Goal: Contribute content: Add original content to the website for others to see

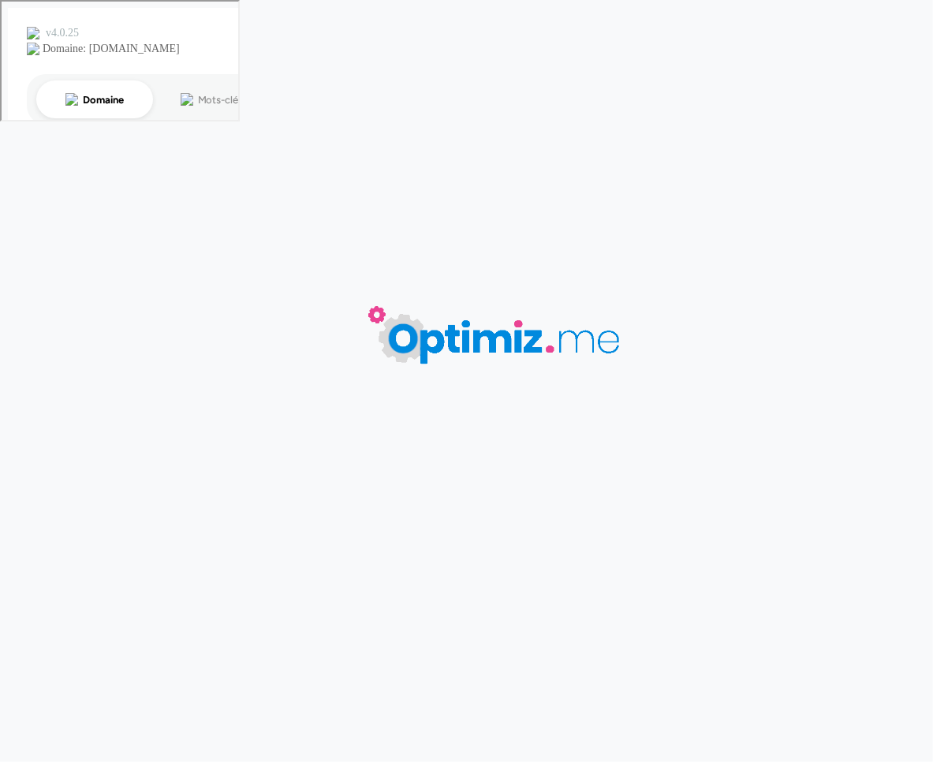
type input "Vest softshell 2"
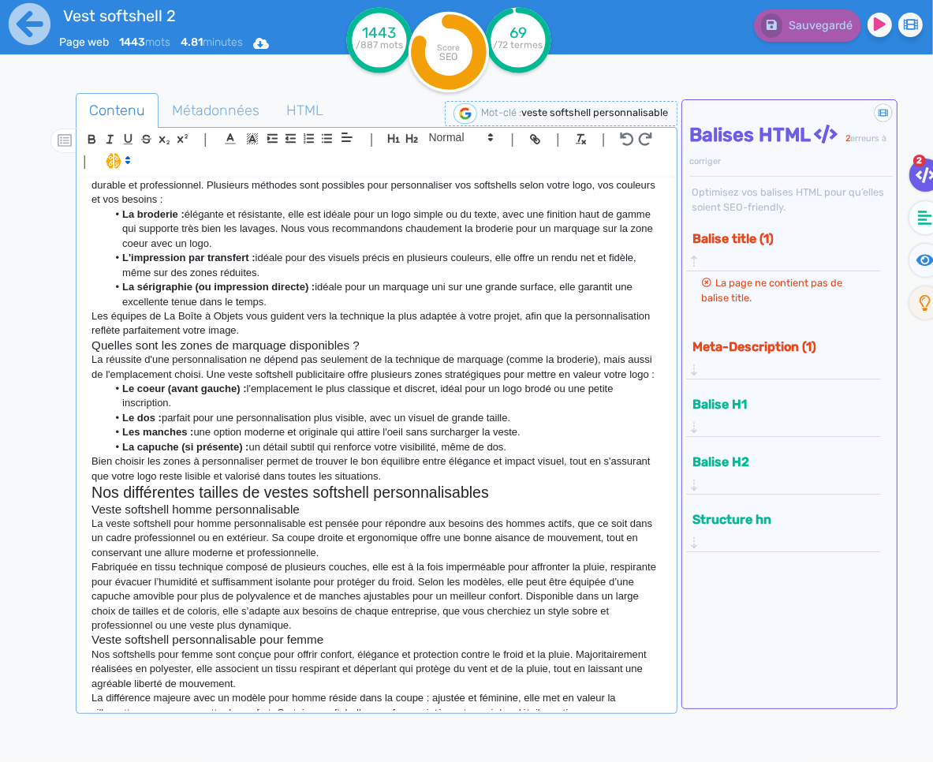
scroll to position [1042, 0]
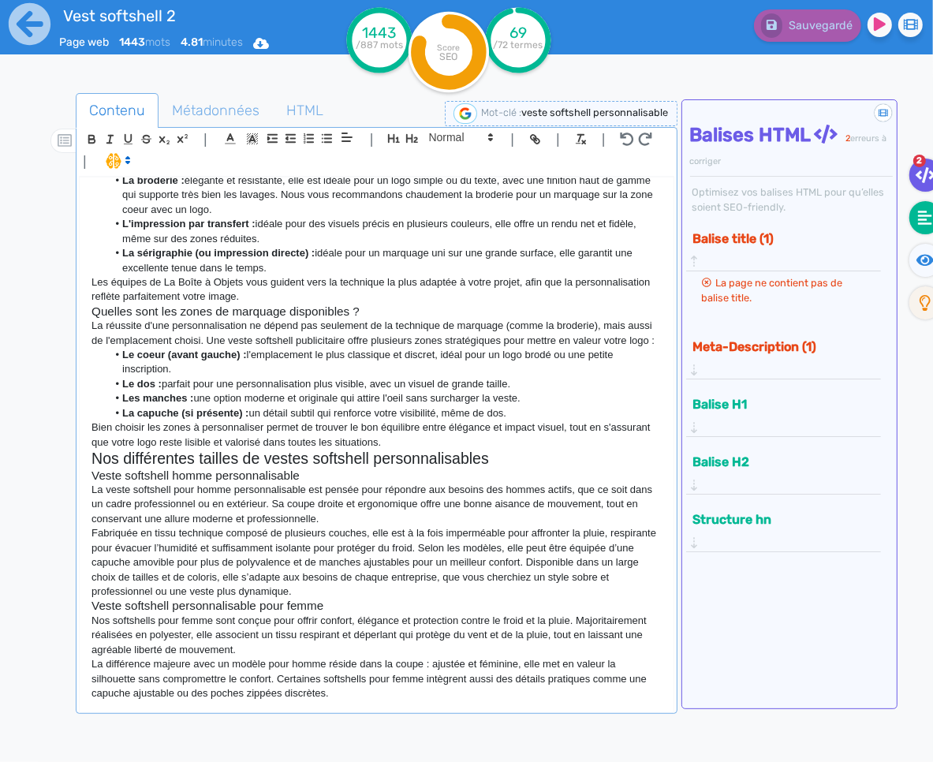
click at [911, 216] on fa-icon at bounding box center [926, 217] width 32 height 33
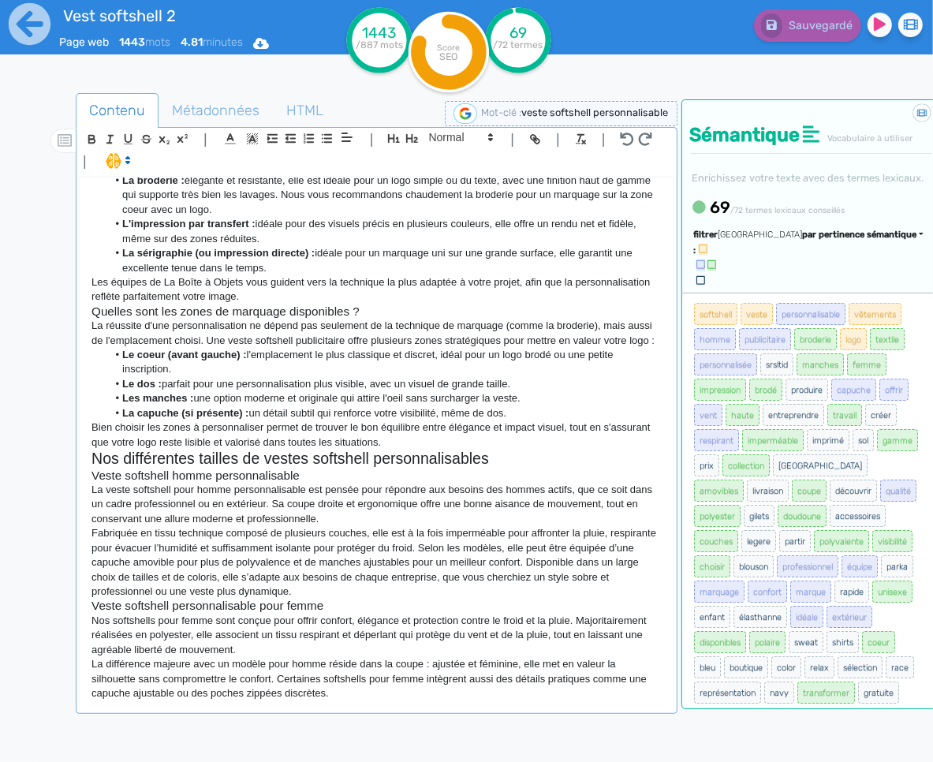
click at [852, 242] on div "Trier par pertinence sémantique" at bounding box center [822, 235] width 206 height 13
click at [855, 240] on span "par pertinence sémantique" at bounding box center [860, 235] width 114 height 10
click at [847, 240] on span "par pertinence sémantique" at bounding box center [860, 235] width 114 height 10
click at [828, 293] on link "par fréquence" at bounding box center [785, 281] width 133 height 21
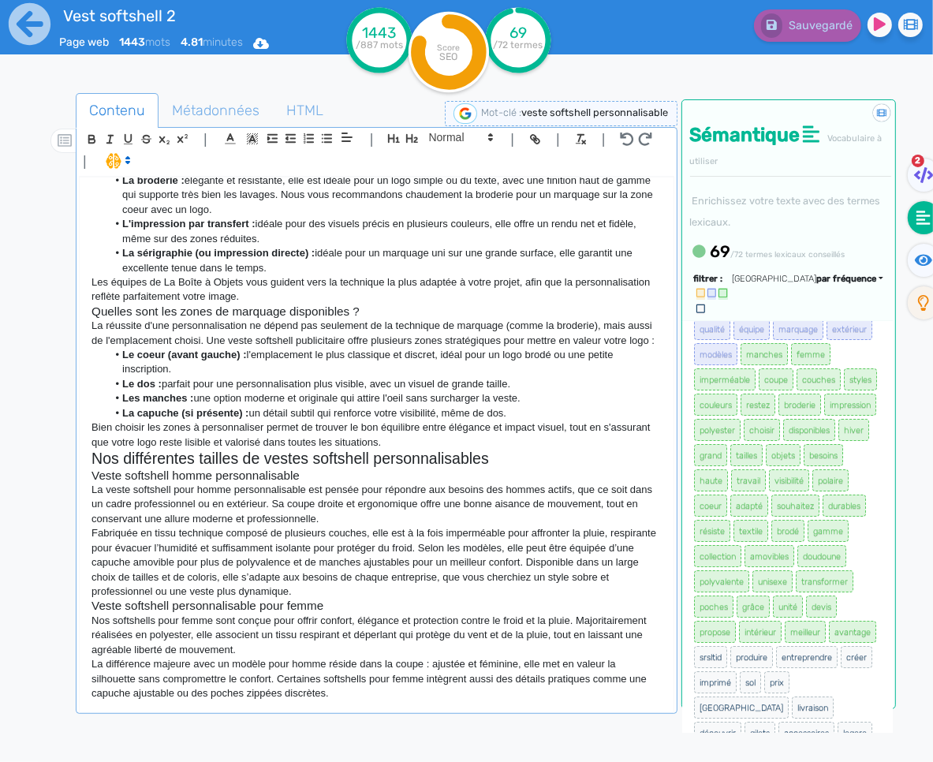
scroll to position [264, 0]
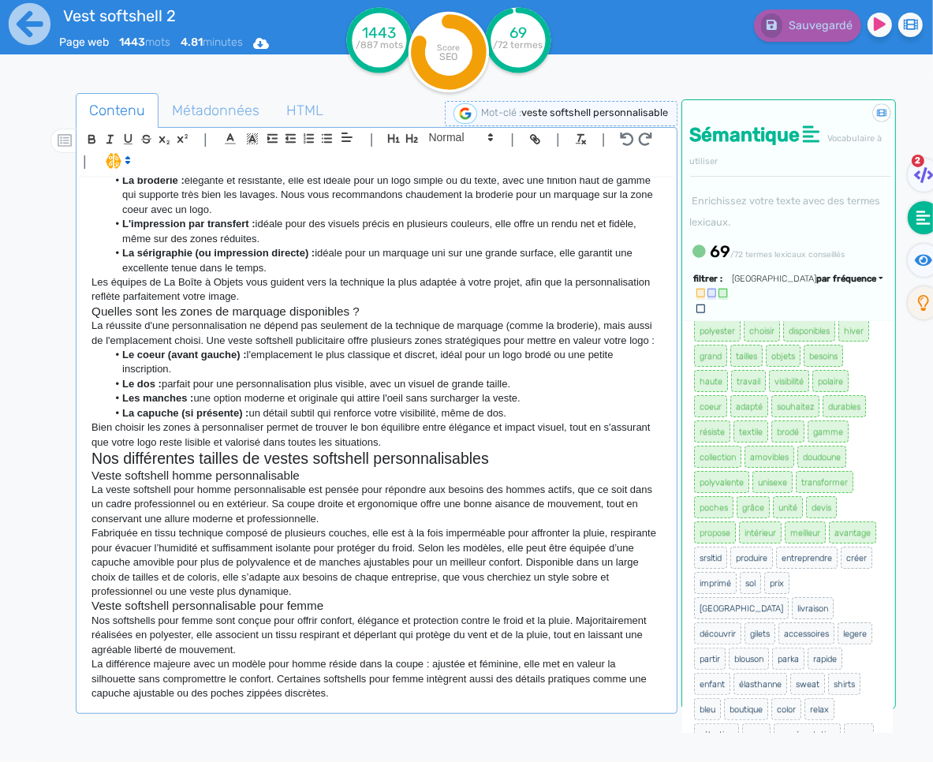
click at [508, 701] on p "La différence majeure avec un modèle pour homme réside dans la coupe : ajustée …" at bounding box center [377, 678] width 570 height 43
click at [393, 701] on p "La différence majeure avec un modèle pour homme réside dans la coupe : ajustée …" at bounding box center [377, 678] width 570 height 43
click at [396, 694] on p "La différence majeure avec un modèle pour homme réside dans la coupe : ajustée …" at bounding box center [377, 678] width 570 height 43
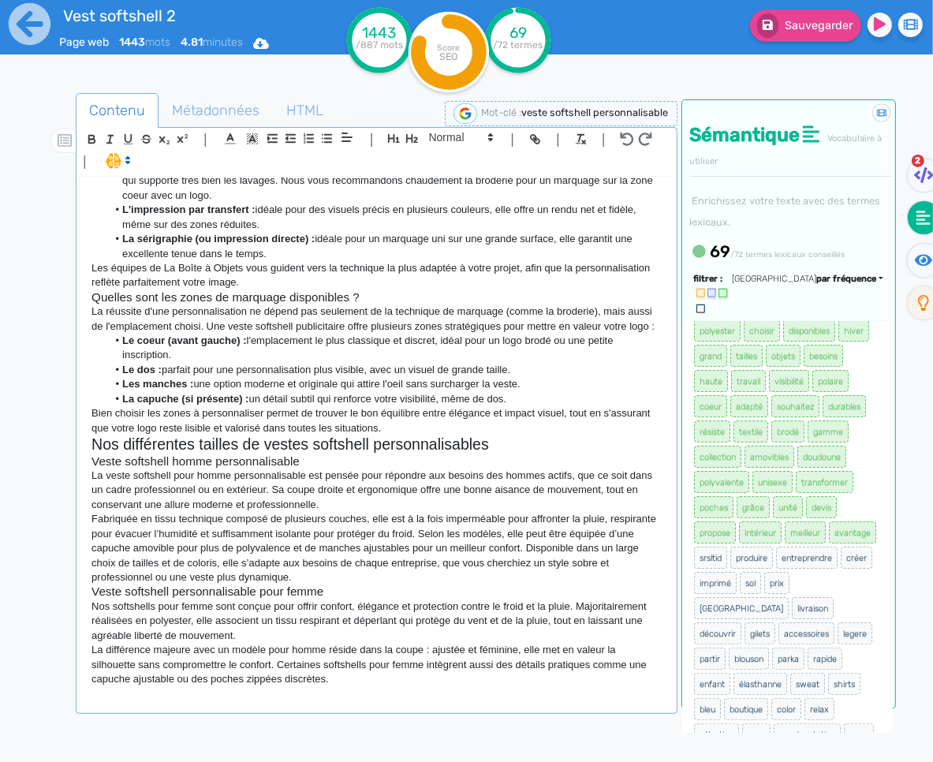
scroll to position [1045, 0]
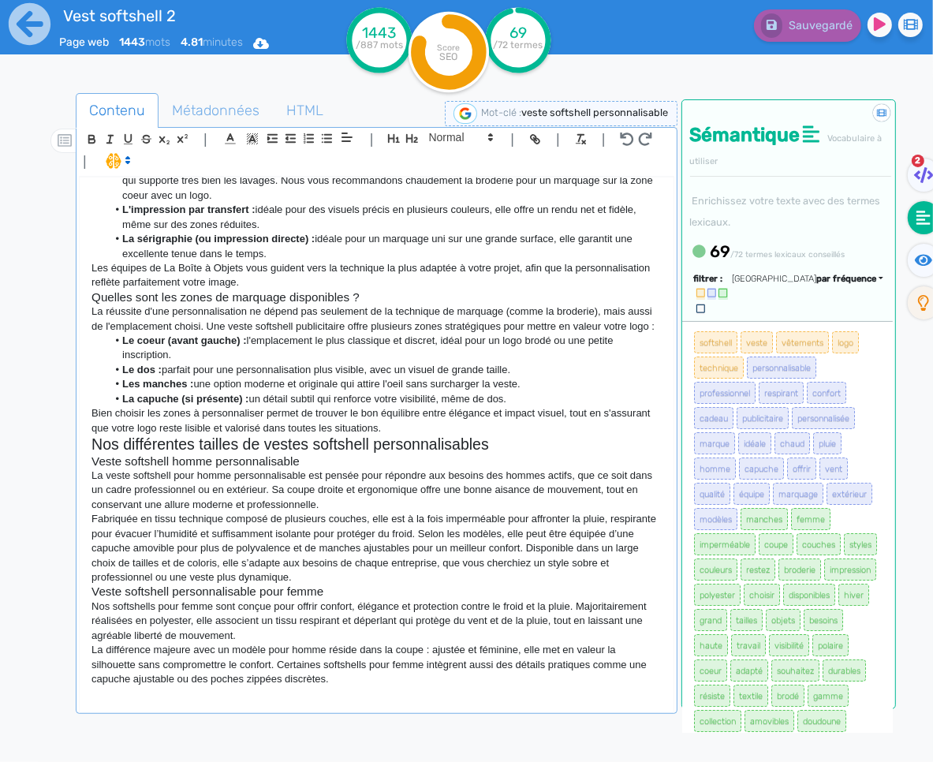
click at [279, 701] on p at bounding box center [377, 693] width 570 height 14
click at [503, 701] on p at bounding box center [377, 693] width 570 height 14
click at [245, 643] on p "Nos softshells pour femme sont conçue pour offrir confort, élégance et protecti…" at bounding box center [377, 621] width 570 height 43
click at [352, 686] on p "La différence majeure avec un modèle pour homme réside dans la coupe : ajustée …" at bounding box center [377, 664] width 570 height 43
click at [353, 686] on p "La différence majeure avec un modèle pour homme réside dans la coupe : ajustée …" at bounding box center [377, 664] width 570 height 43
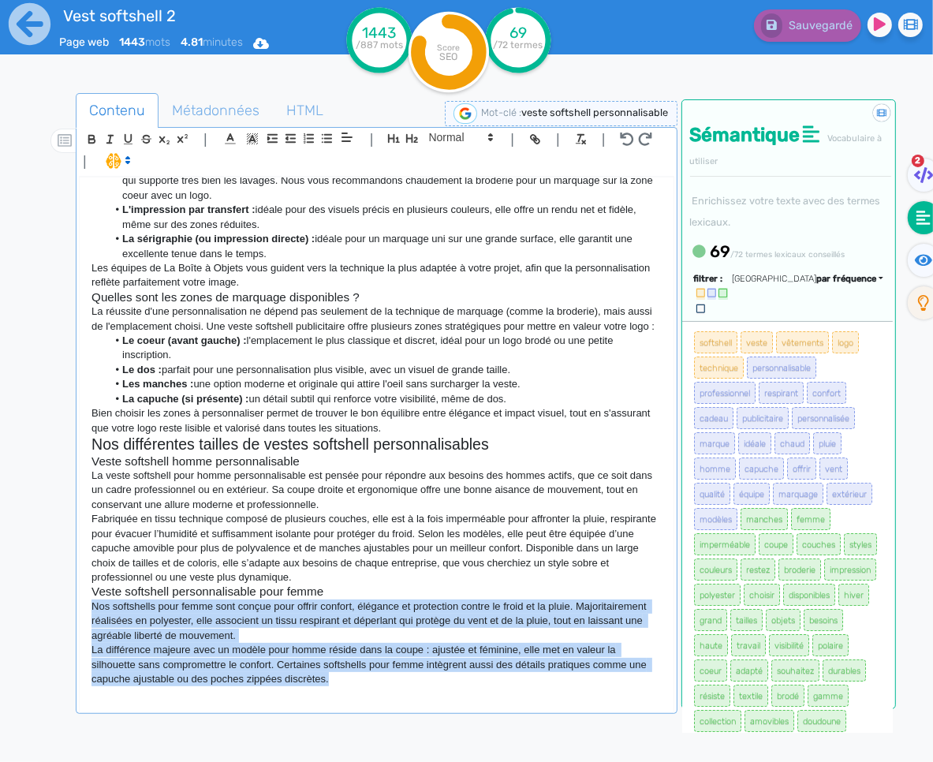
drag, startPoint x: 346, startPoint y: 690, endPoint x: 58, endPoint y: 616, distance: 297.4
click at [58, 616] on div "Contenu Métadonnées HTML | | H3 H4 H5 H6 Normal | | | | Veste softshell personn…" at bounding box center [490, 475] width 888 height 772
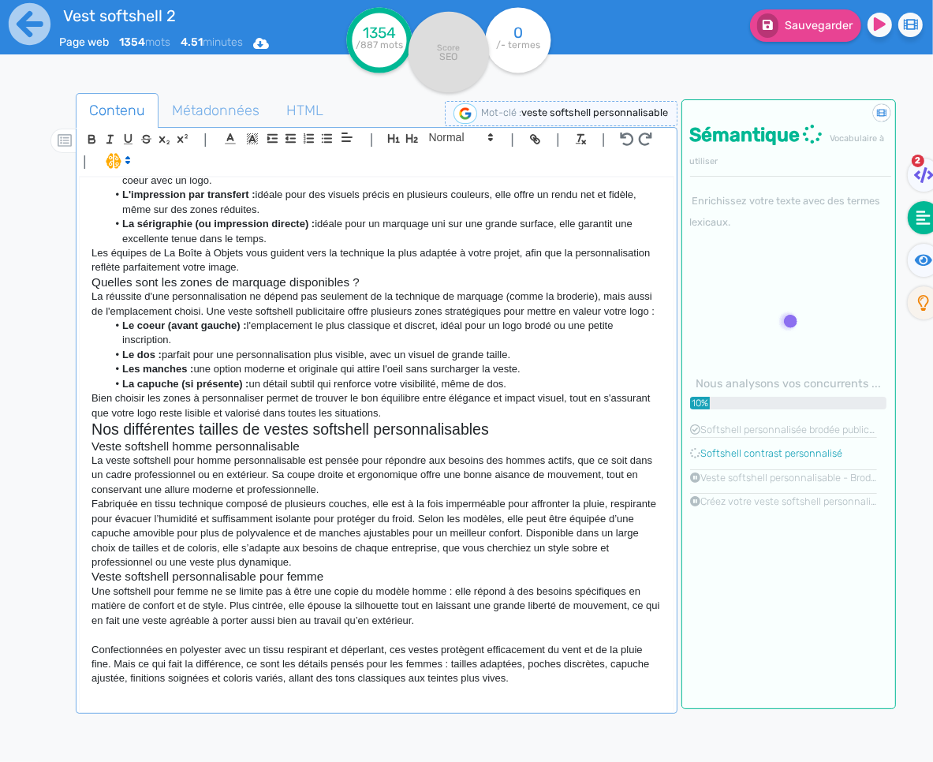
click at [309, 642] on p at bounding box center [377, 635] width 570 height 14
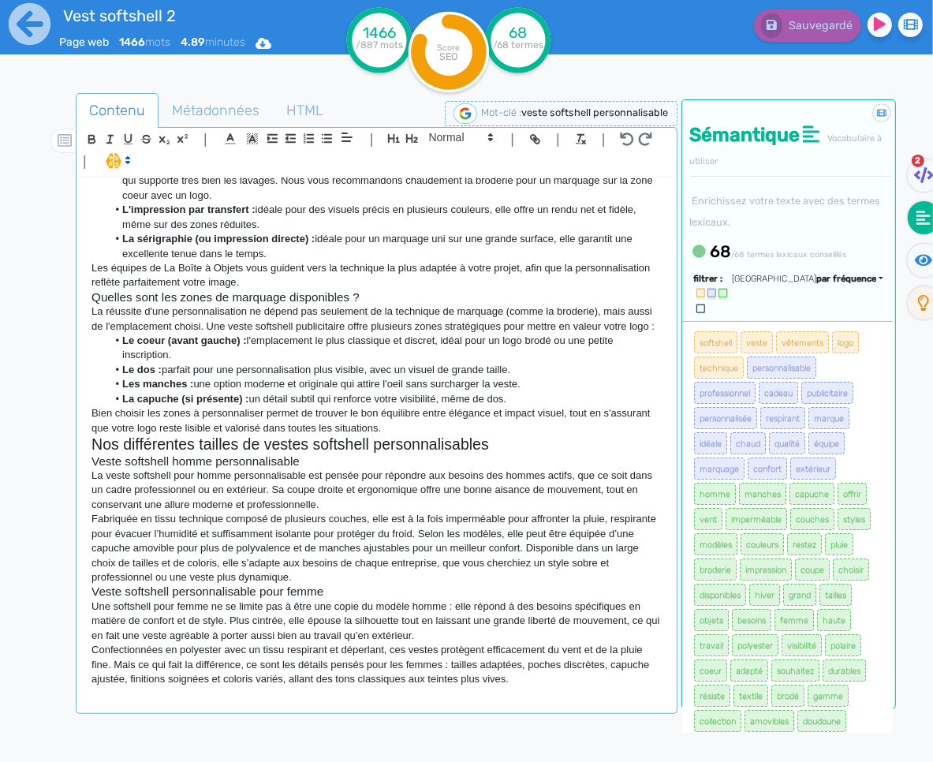
scroll to position [396, 0]
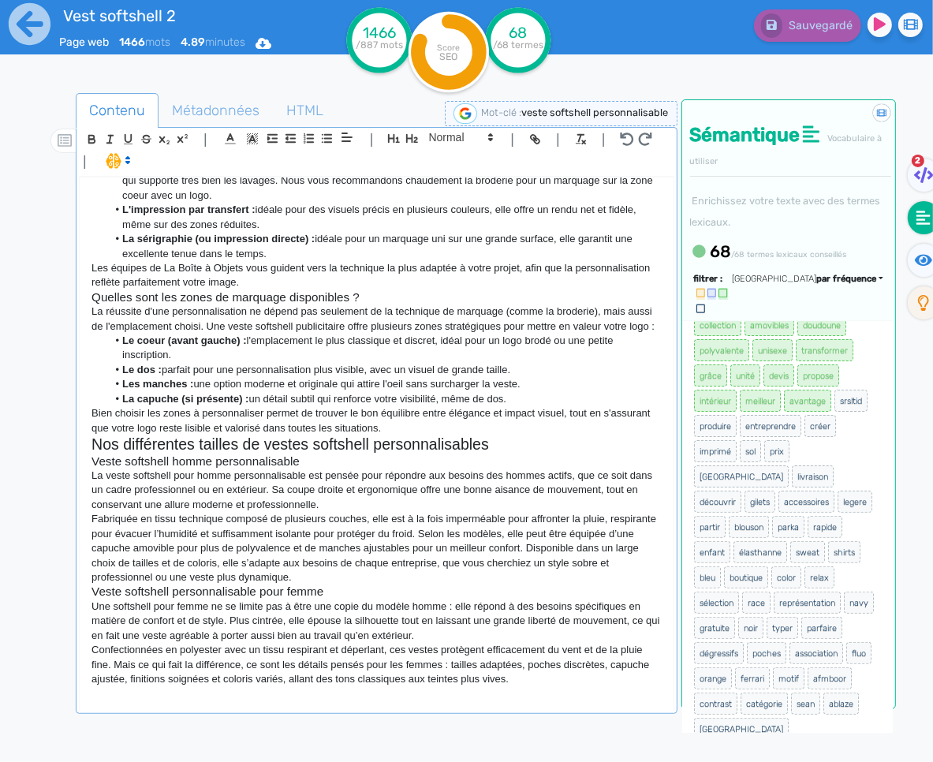
click at [499, 674] on p "Confectionnées en polyester avec un tissu respirant et déperlant, ces vestes pr…" at bounding box center [377, 664] width 570 height 43
click at [497, 701] on p at bounding box center [377, 693] width 570 height 14
click at [455, 716] on div "Contenu Métadonnées HTML | | H3 H4 H5 H6 Normal | | | | Veste softshell personn…" at bounding box center [376, 477] width 601 height 769
click at [458, 705] on div "Veste softshell personnalisable Vous recherchez une des vêtements personnalisés…" at bounding box center [376, 444] width 593 height 533
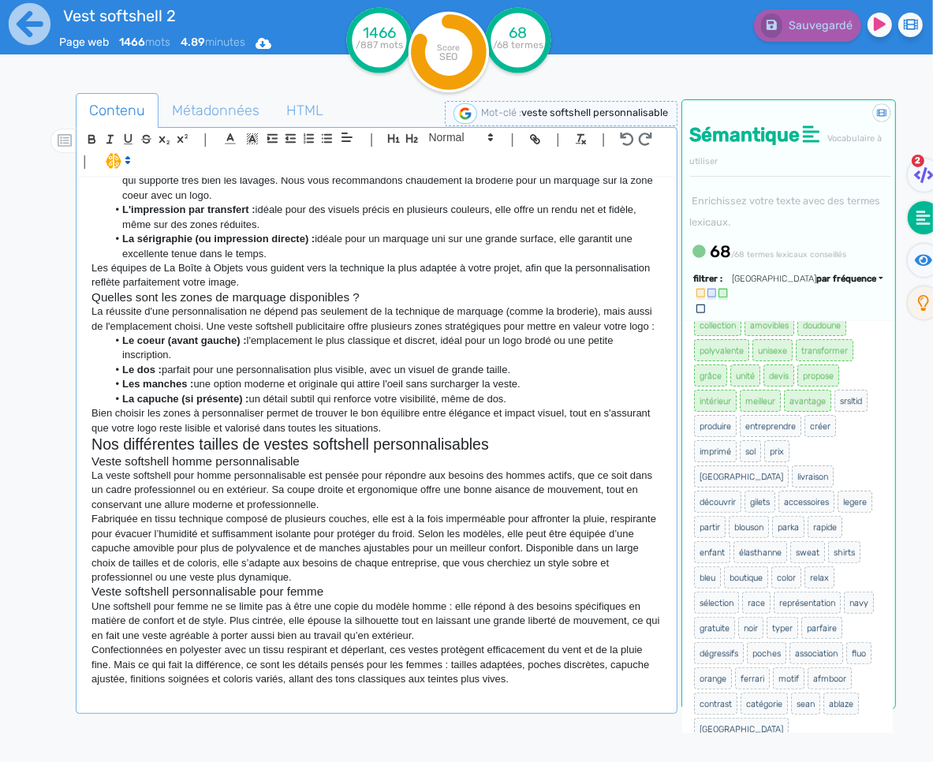
click at [345, 694] on p at bounding box center [377, 693] width 570 height 14
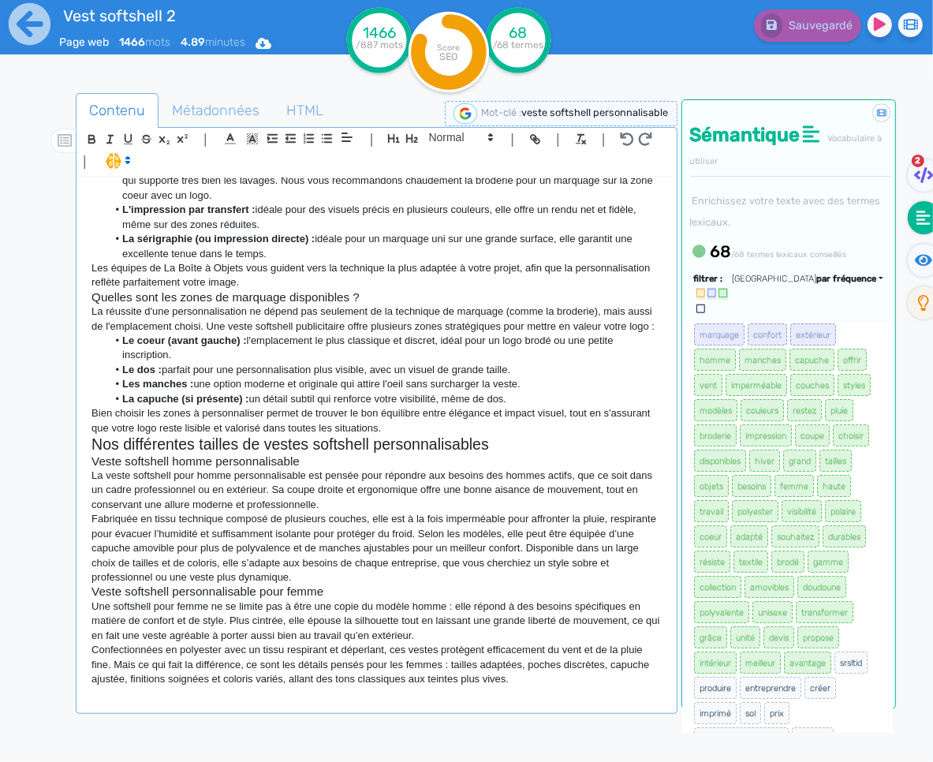
scroll to position [0, 0]
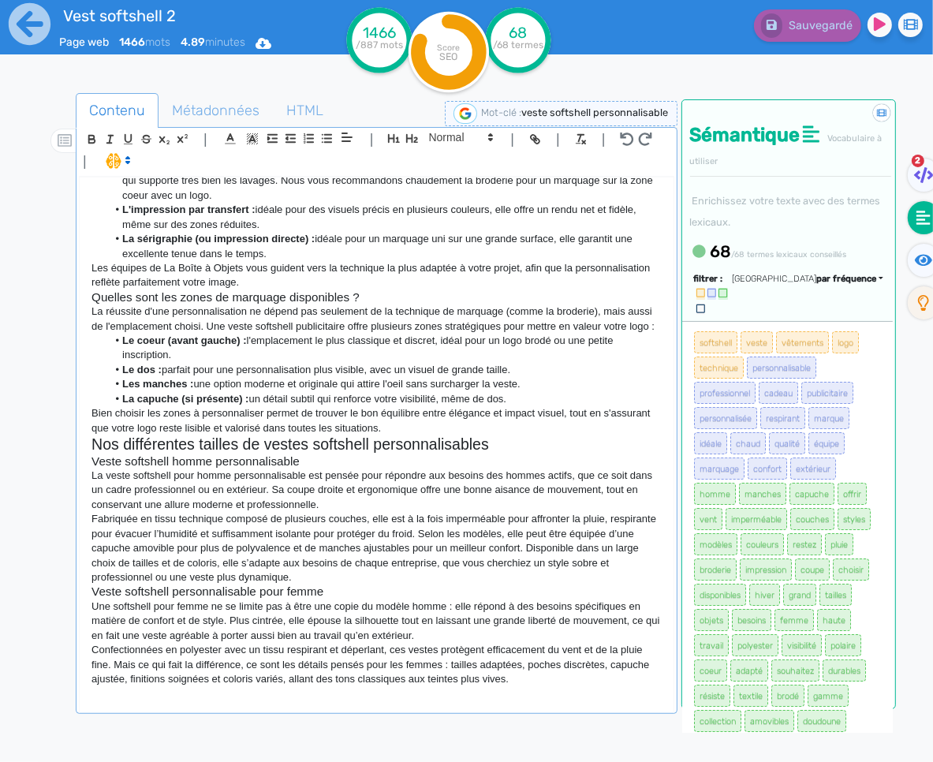
click at [190, 692] on p at bounding box center [377, 693] width 570 height 14
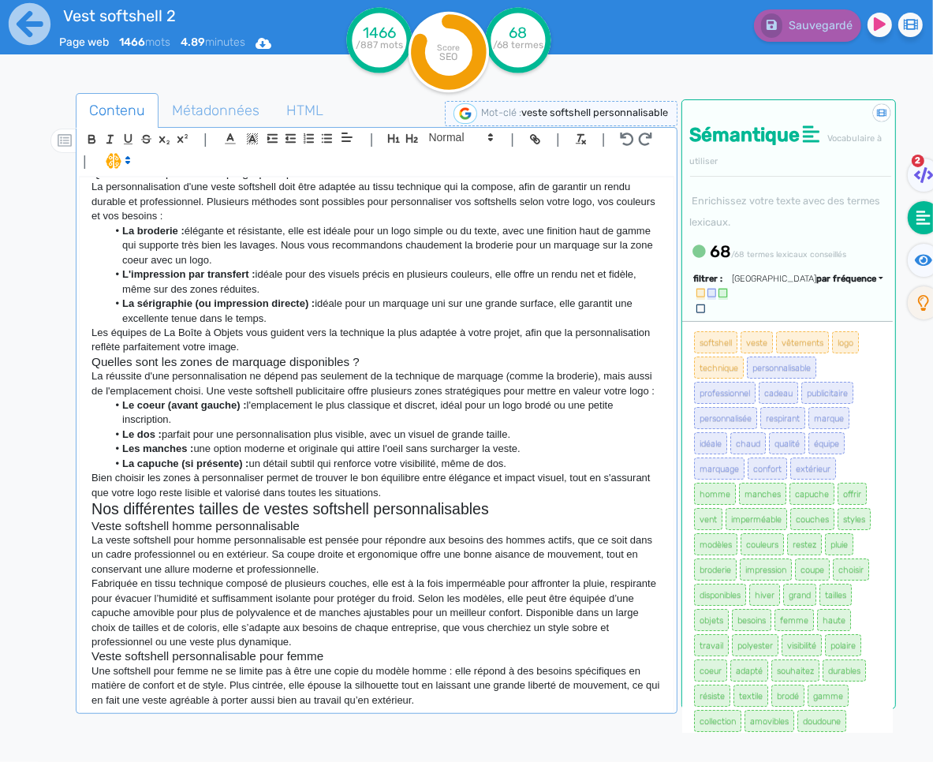
scroll to position [1056, 0]
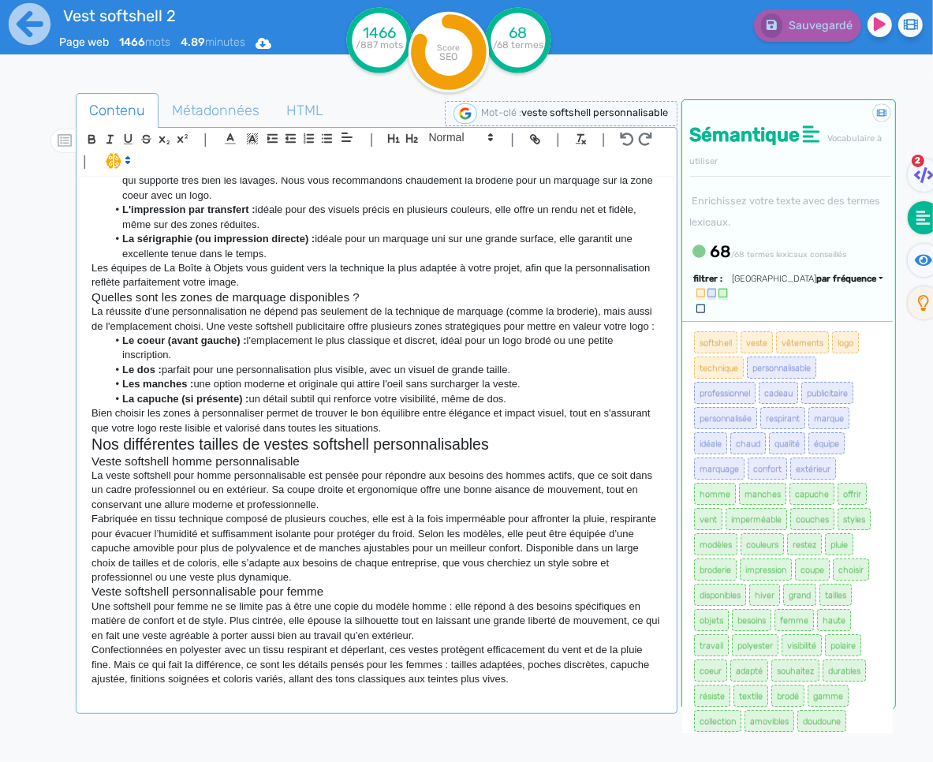
click at [302, 695] on p at bounding box center [377, 693] width 570 height 14
click at [462, 143] on span at bounding box center [459, 137] width 77 height 19
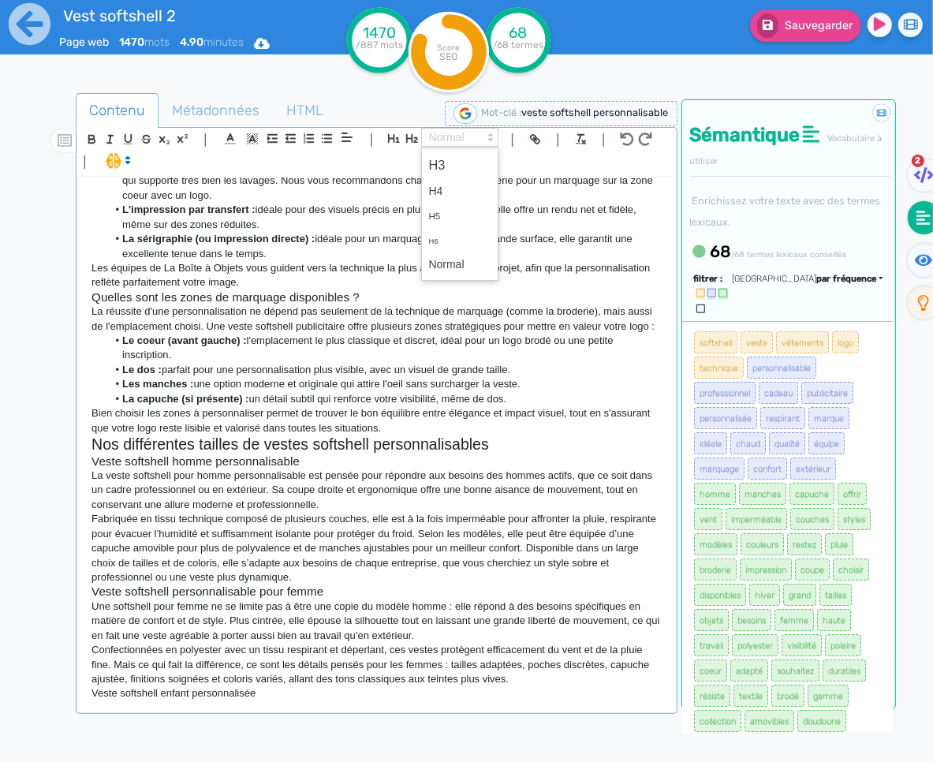
click at [462, 159] on span at bounding box center [459, 165] width 63 height 28
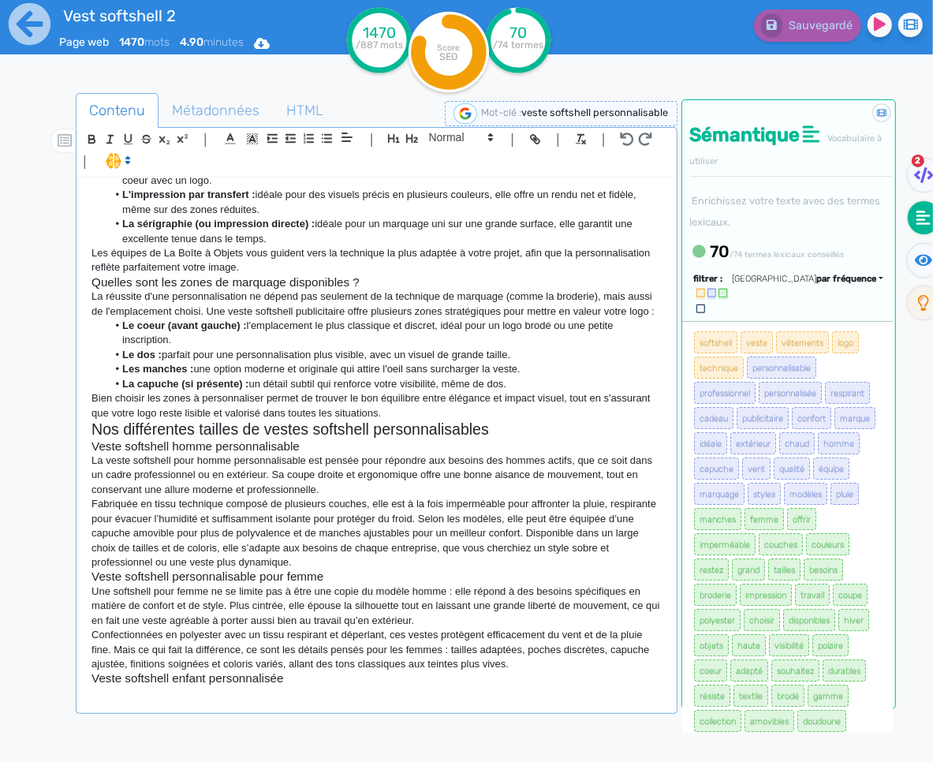
click at [177, 701] on p at bounding box center [377, 693] width 570 height 14
click at [230, 701] on p at bounding box center [377, 693] width 570 height 14
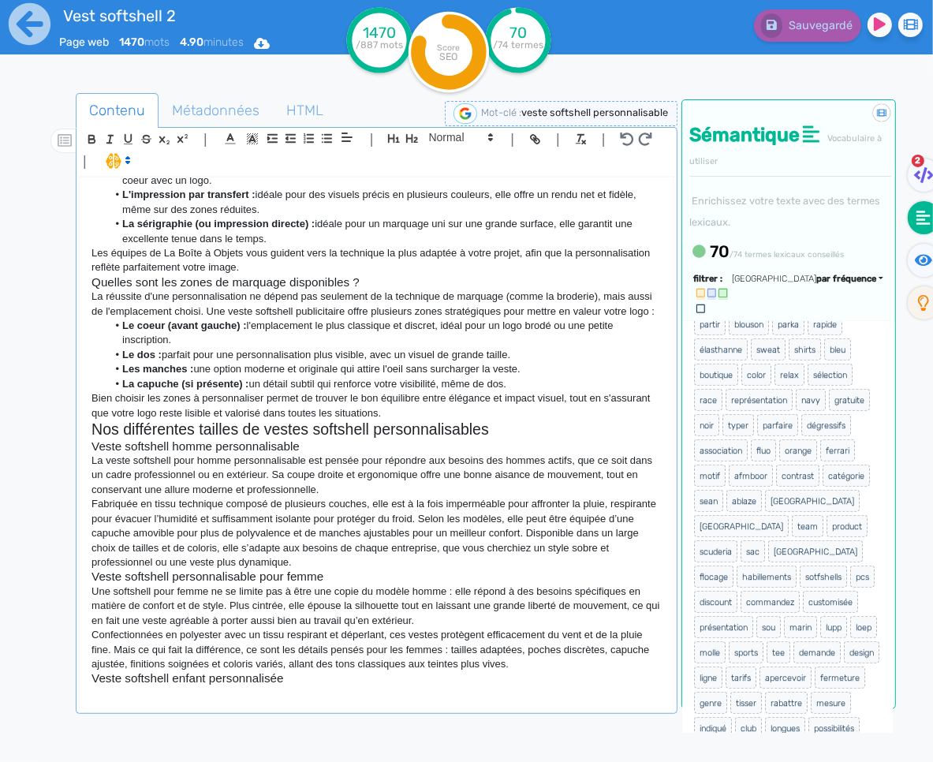
scroll to position [639, 0]
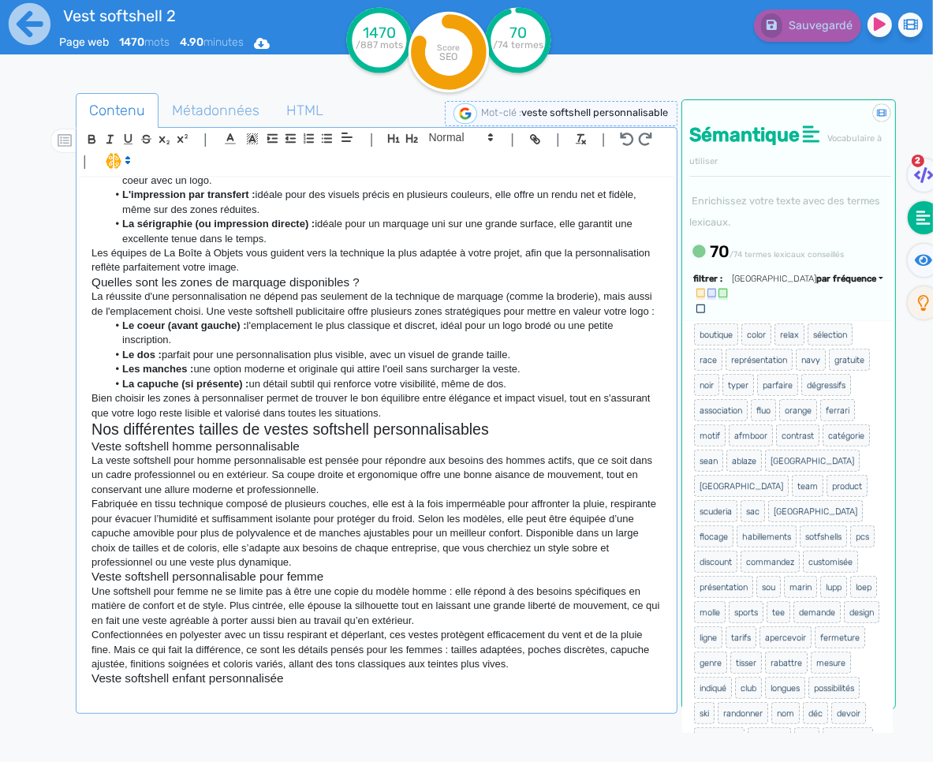
click at [182, 701] on p at bounding box center [377, 693] width 570 height 14
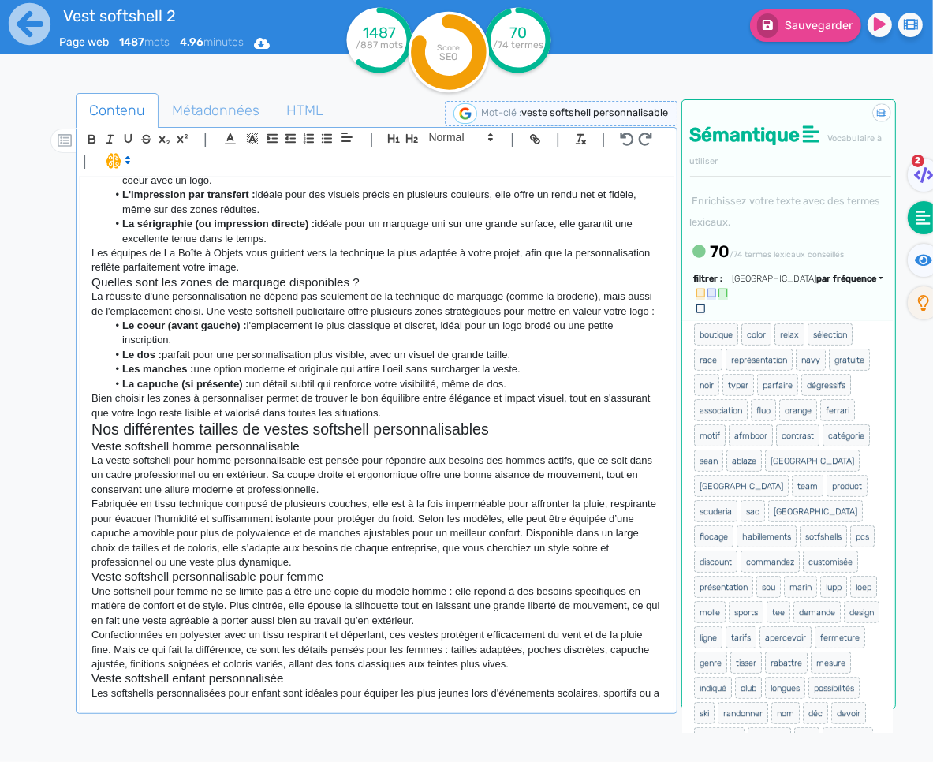
scroll to position [1075, 0]
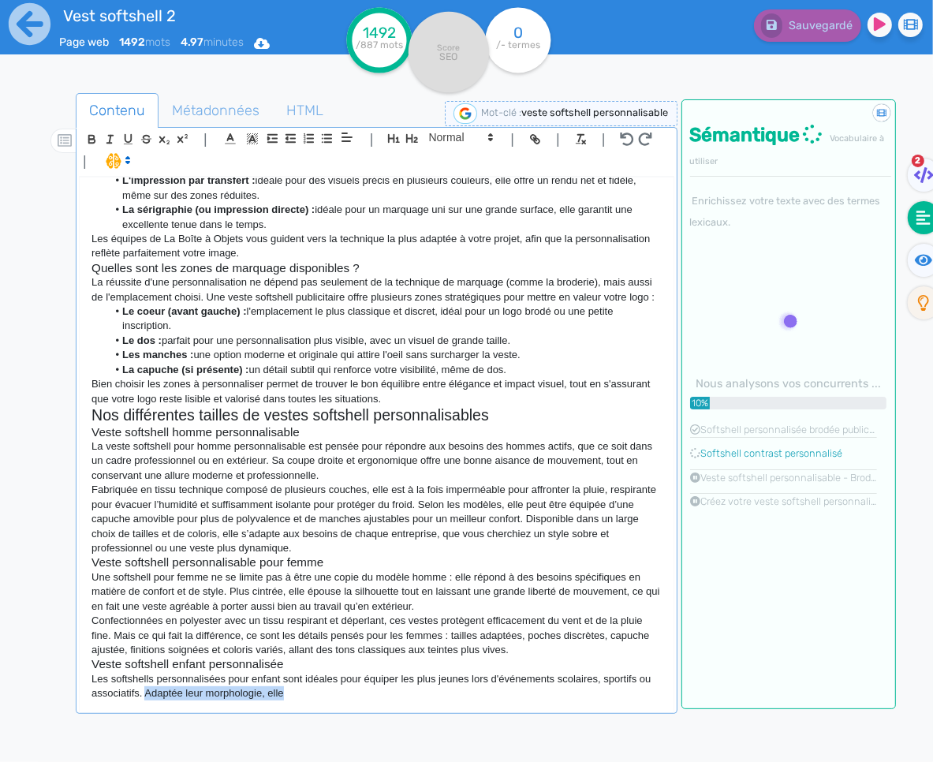
drag, startPoint x: 304, startPoint y: 706, endPoint x: 149, endPoint y: 701, distance: 154.7
click at [147, 701] on p "Les softshells personnalisées pour enfant sont idéales pour équiper les plus je…" at bounding box center [377, 686] width 570 height 29
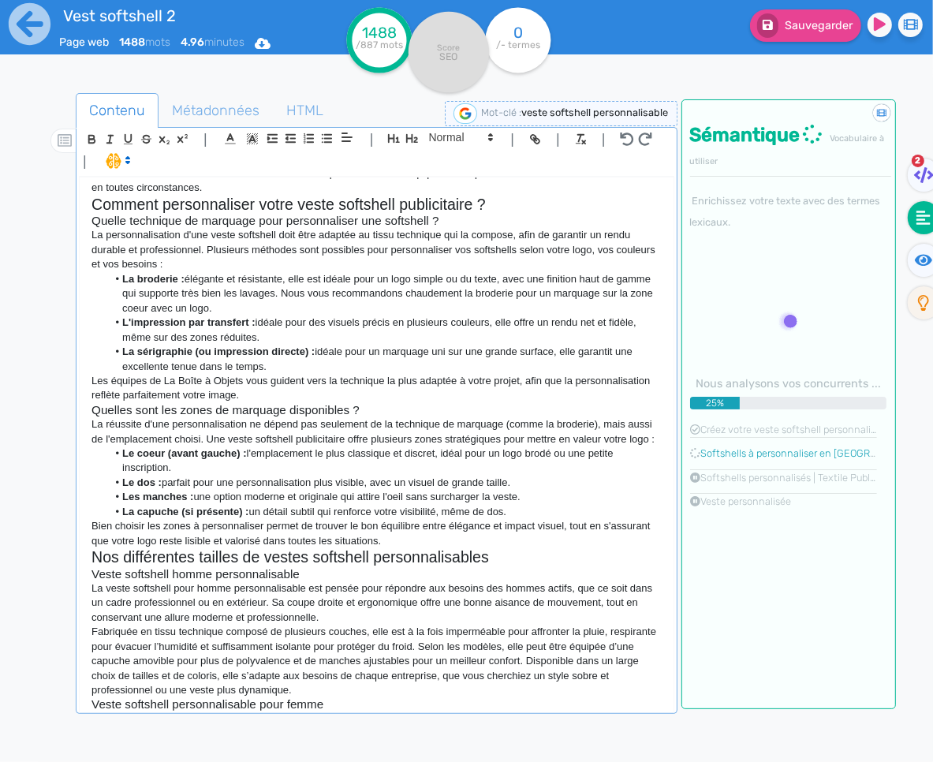
scroll to position [1086, 0]
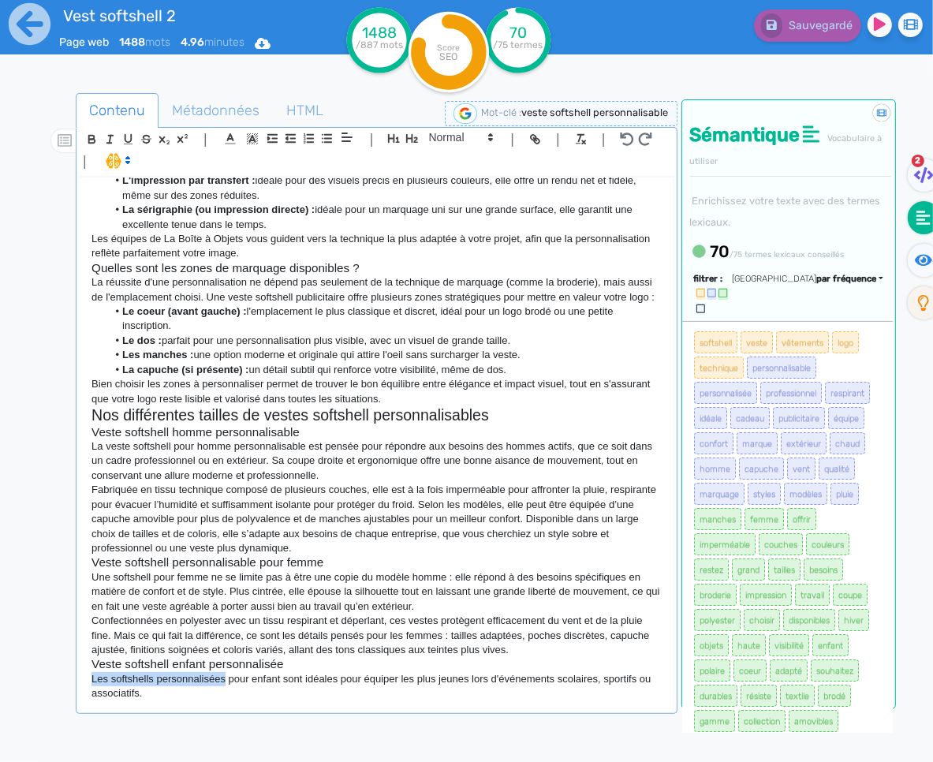
drag, startPoint x: 197, startPoint y: 679, endPoint x: 91, endPoint y: 679, distance: 106.5
click at [91, 679] on div "Veste softshell personnalisable Vous recherchez une des vêtements personnalisés…" at bounding box center [376, 444] width 593 height 533
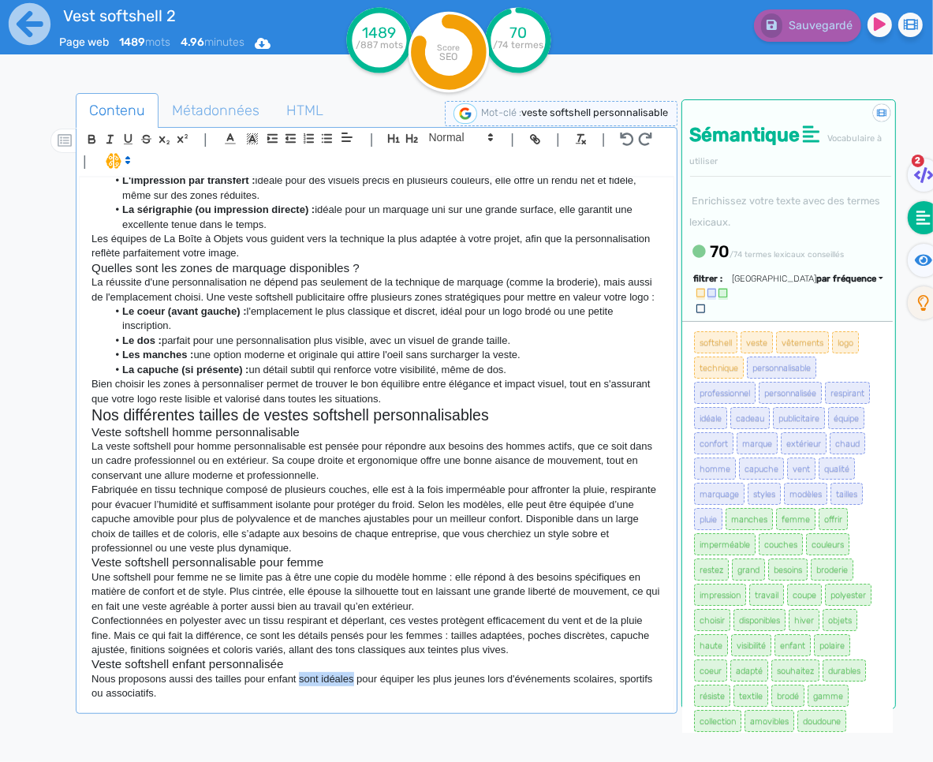
drag, startPoint x: 354, startPoint y: 680, endPoint x: 305, endPoint y: 678, distance: 49.0
click at [305, 678] on p "Nous proposons aussi des tailles pour enfant sont idéales pour équiper les plus…" at bounding box center [377, 686] width 570 height 29
click at [335, 694] on p "Nous proposons aussi des tailles pour enfant pour équiper les plus jeunes lors …" at bounding box center [377, 686] width 570 height 29
drag, startPoint x: 298, startPoint y: 681, endPoint x: 309, endPoint y: 679, distance: 11.3
click at [299, 681] on p "Nous proposons aussi des tailles pour enfant pour équiper les plus jeunes lors …" at bounding box center [377, 686] width 570 height 29
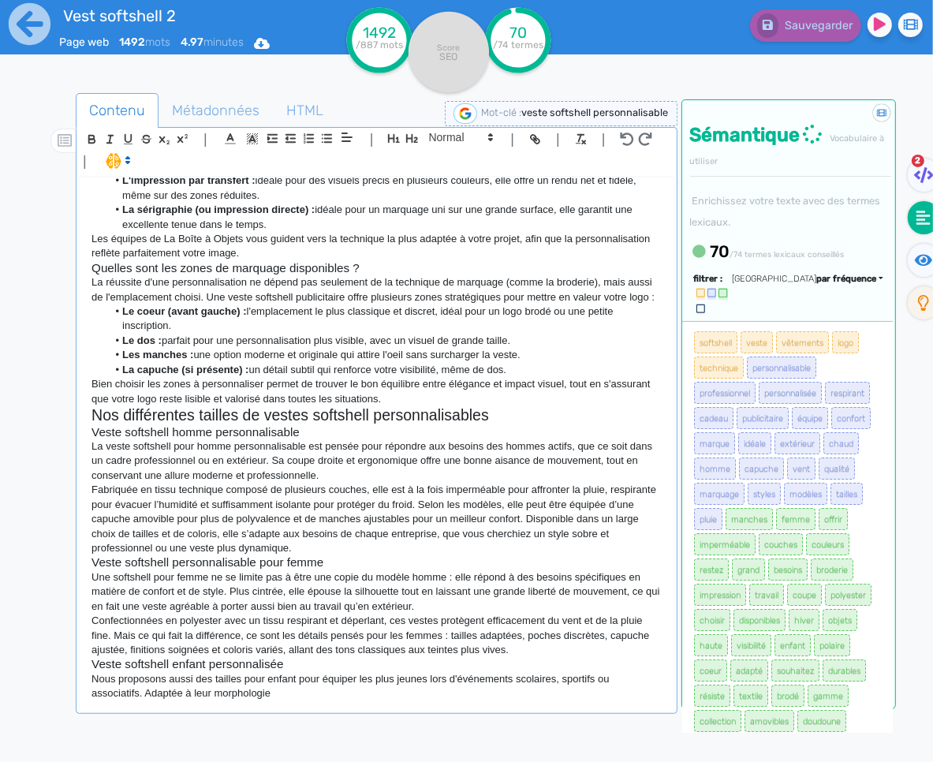
click at [338, 703] on div "Veste softshell personnalisable Vous recherchez une des vêtements personnalisés…" at bounding box center [376, 444] width 593 height 533
drag, startPoint x: 339, startPoint y: 703, endPoint x: 146, endPoint y: 697, distance: 193.4
click at [146, 697] on div "Veste softshell personnalisable Vous recherchez une des vêtements personnalisés…" at bounding box center [376, 444] width 593 height 533
click at [316, 701] on p "Nous proposons aussi des tailles pour enfant pour équiper les plus jeunes lors …" at bounding box center [377, 686] width 570 height 29
click at [27, 26] on icon at bounding box center [29, 23] width 43 height 43
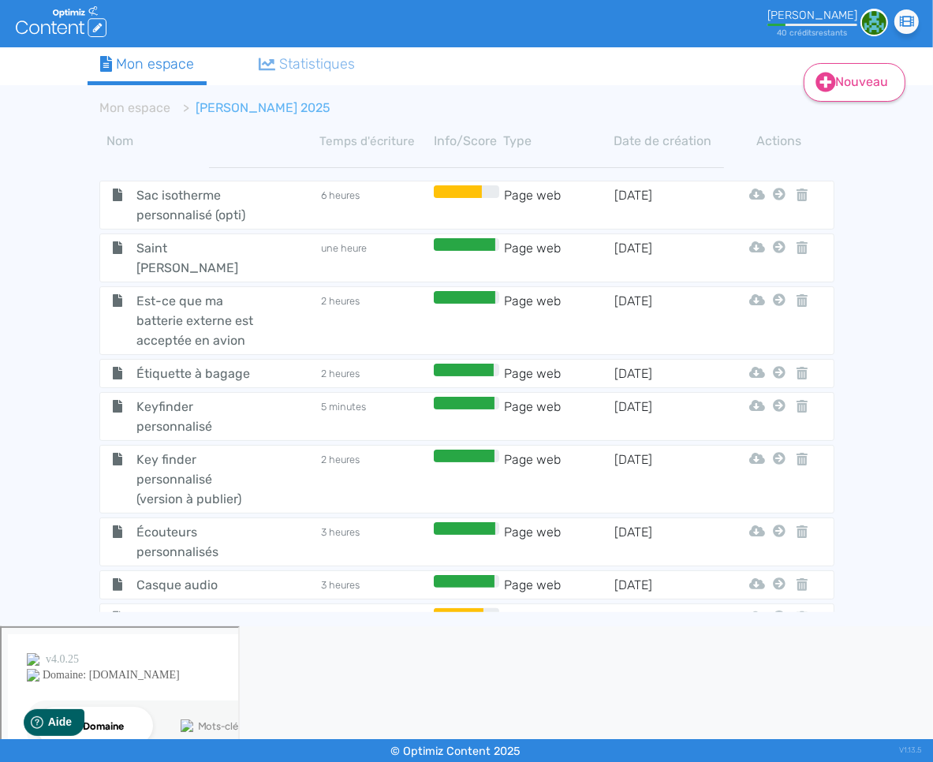
click at [865, 85] on link "Nouveau" at bounding box center [855, 82] width 102 height 39
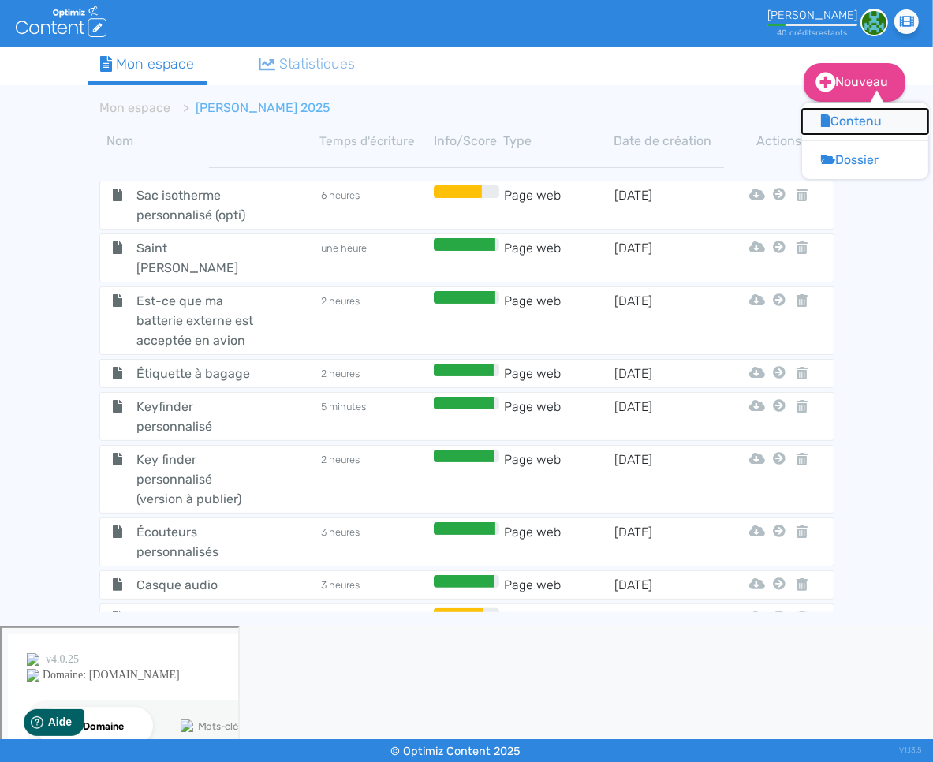
click at [821, 129] on fa-icon at bounding box center [825, 121] width 9 height 15
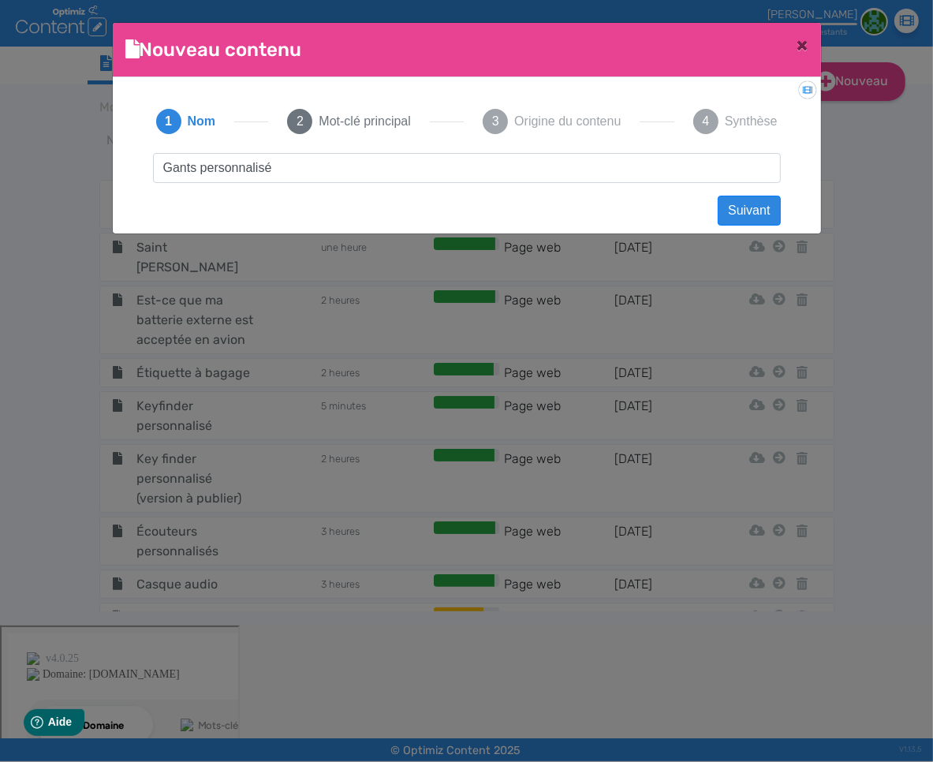
type input "Gants personnalisés"
click button "Suivant" at bounding box center [749, 211] width 62 height 30
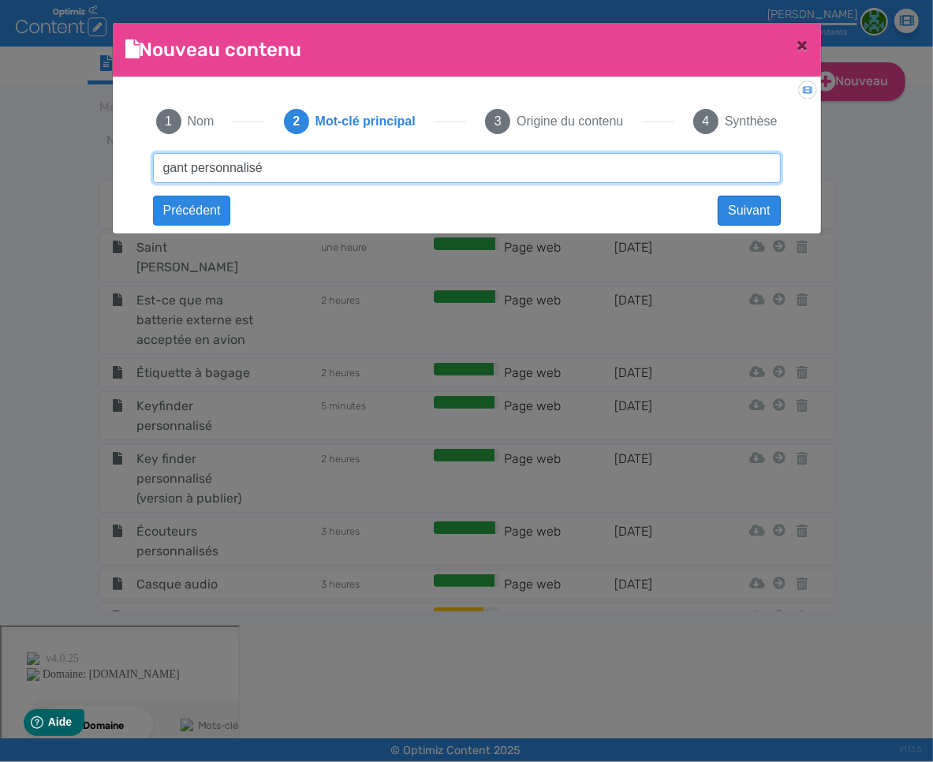
type input "gant personnalisé"
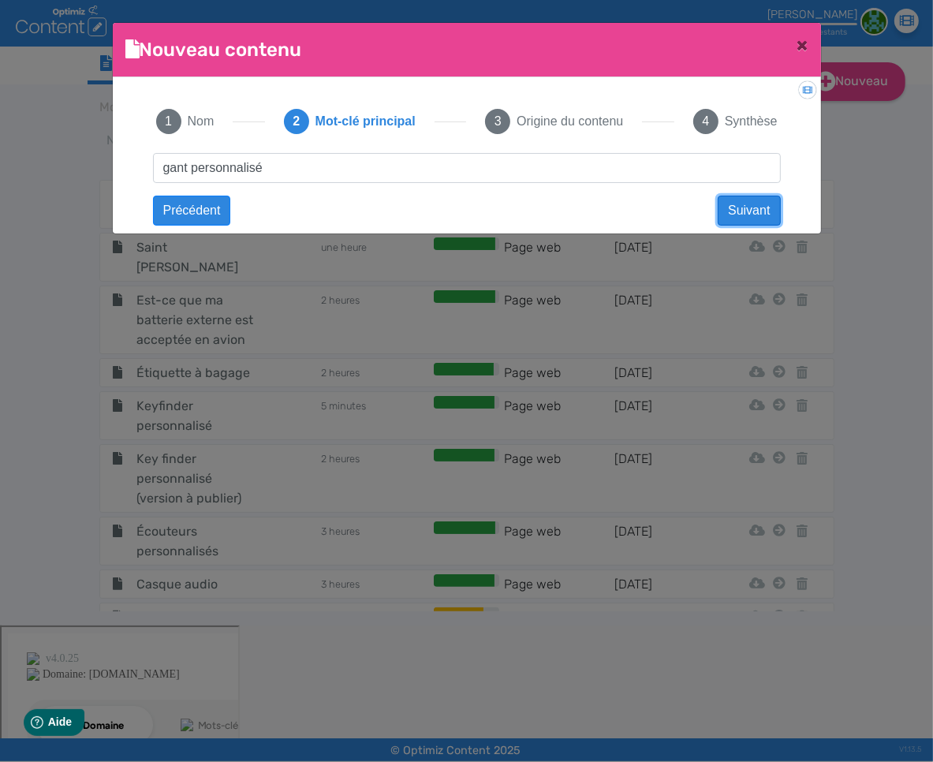
click at [766, 207] on button "Suivant" at bounding box center [749, 211] width 62 height 30
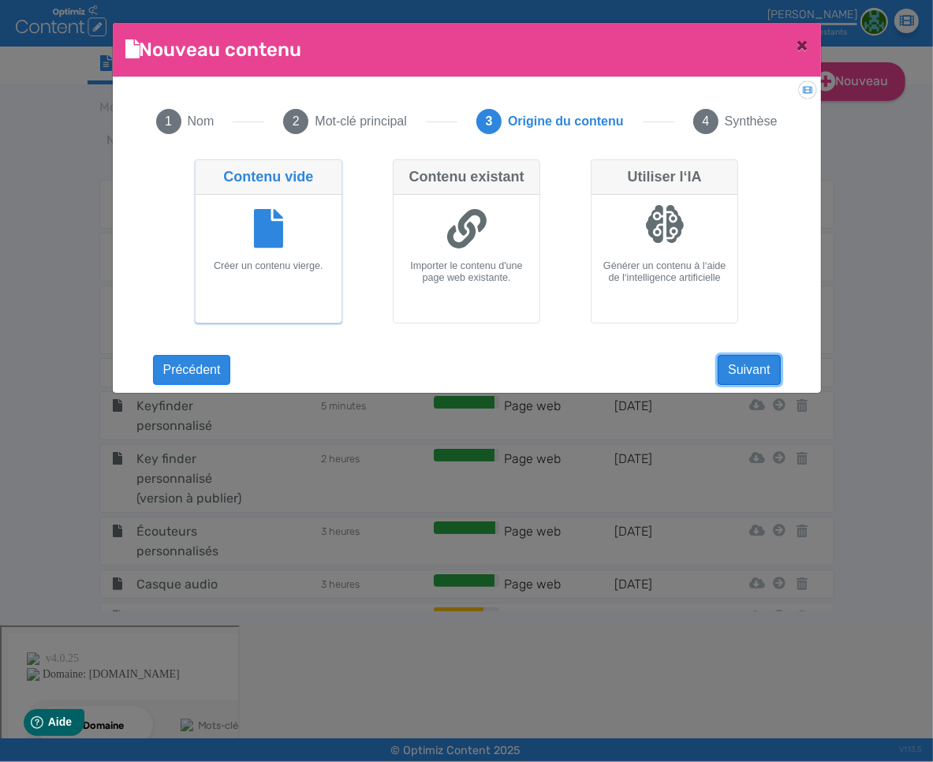
click at [728, 357] on button "Suivant" at bounding box center [749, 370] width 62 height 30
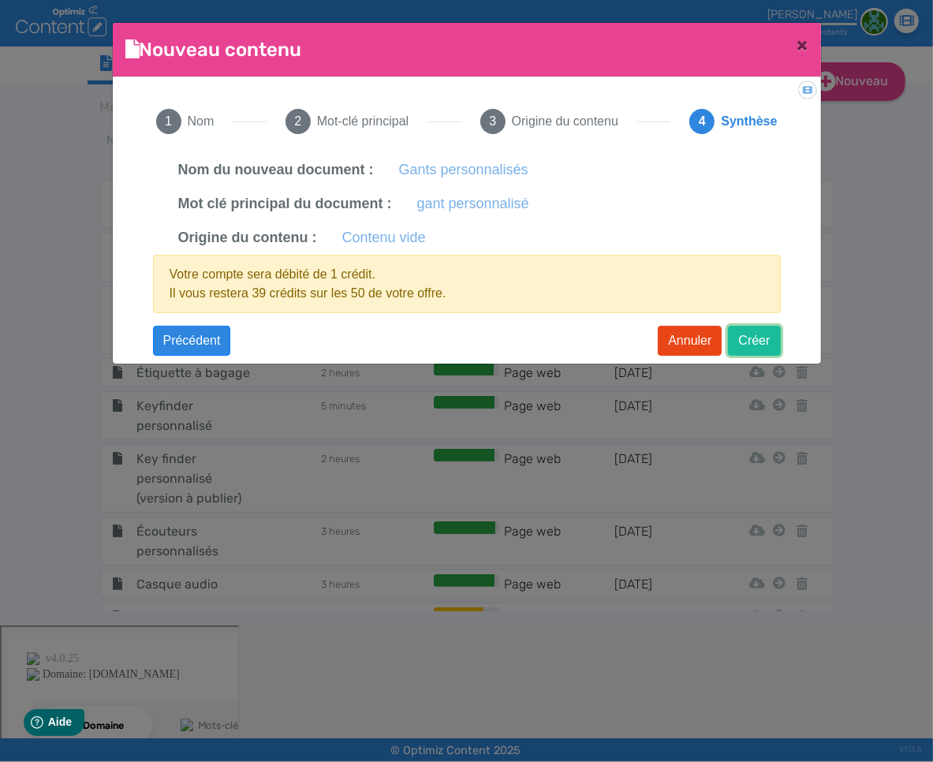
click at [740, 330] on button "Créer" at bounding box center [754, 341] width 52 height 30
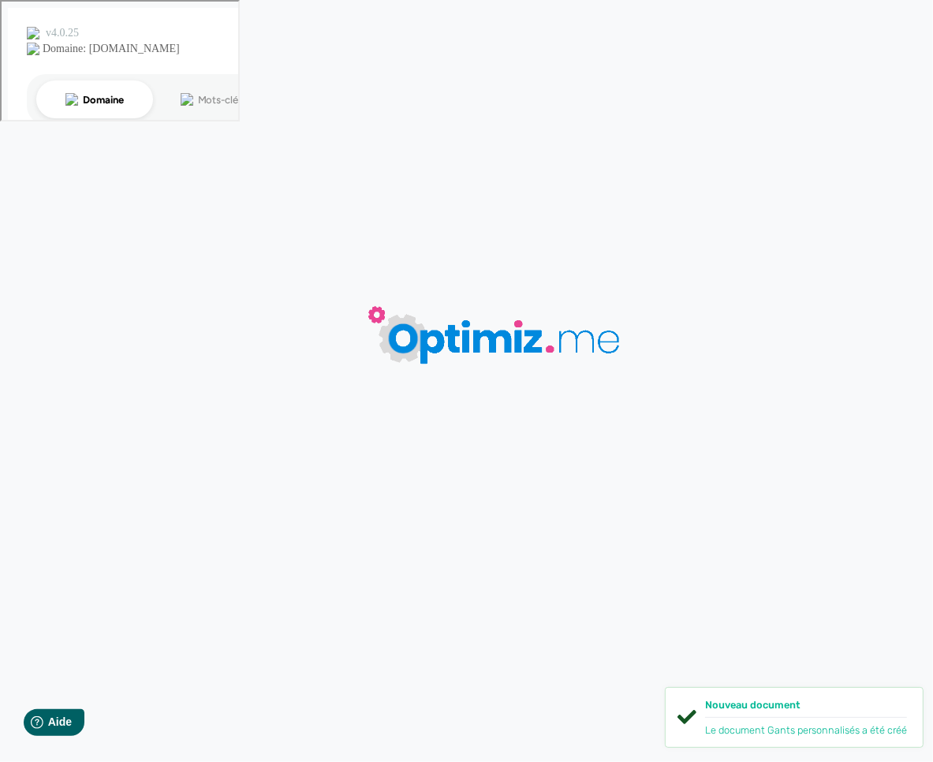
type input "Gants personnalisés"
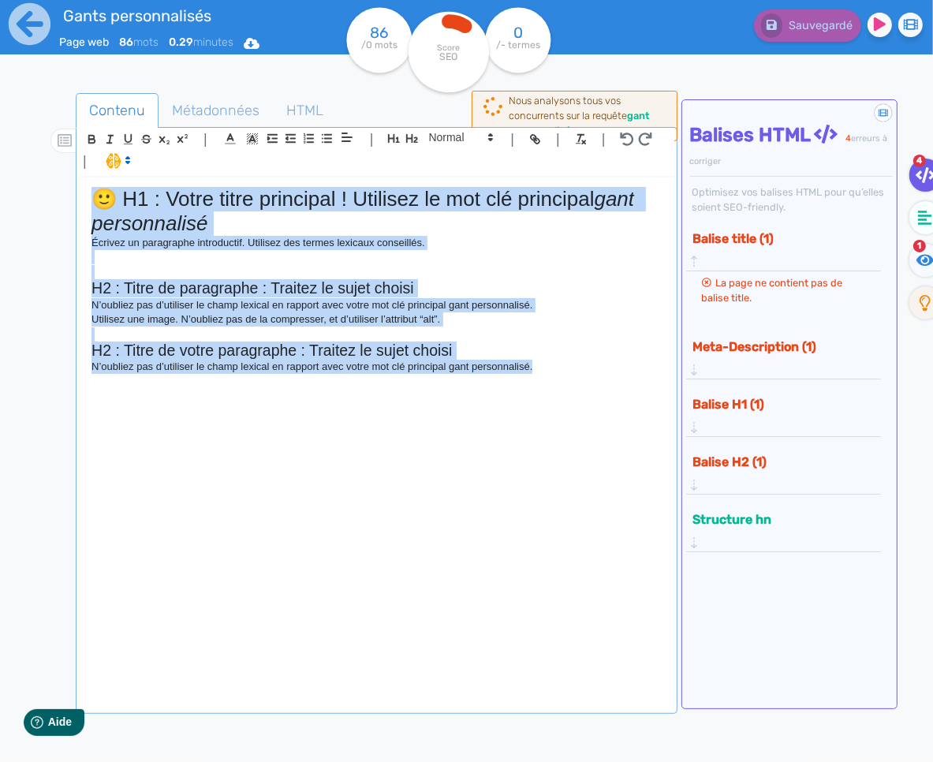
drag, startPoint x: 552, startPoint y: 369, endPoint x: 81, endPoint y: 198, distance: 500.5
click at [81, 198] on div "🙂 H1 : Votre titre principal ! Utilisez le mot clé principal gant personnalisé …" at bounding box center [376, 444] width 593 height 533
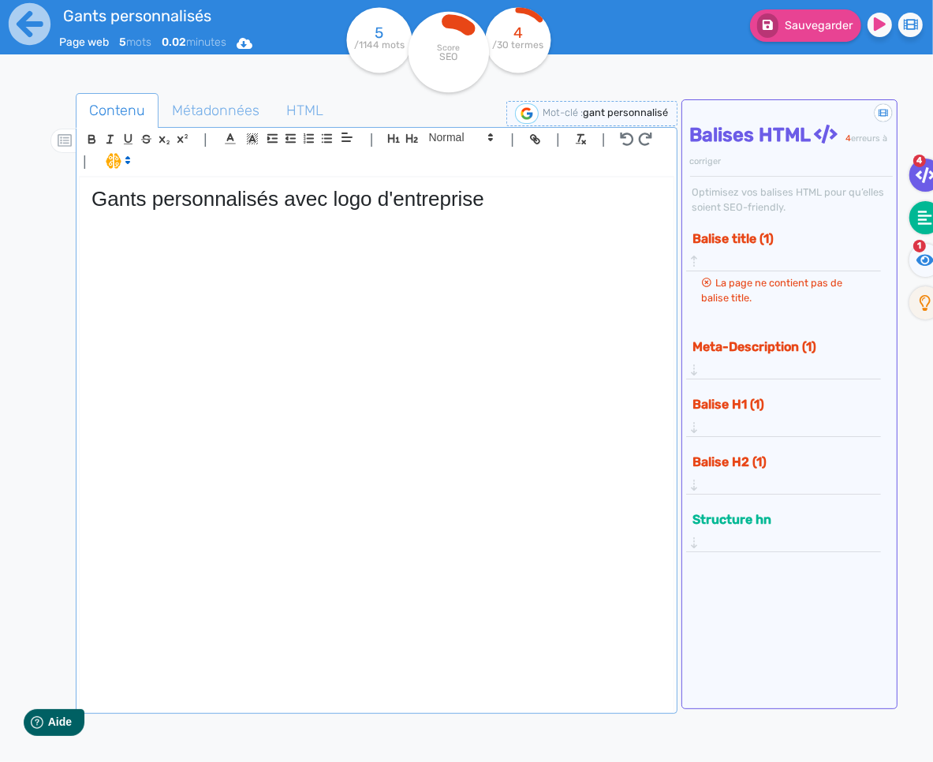
click at [926, 220] on icon at bounding box center [925, 218] width 14 height 16
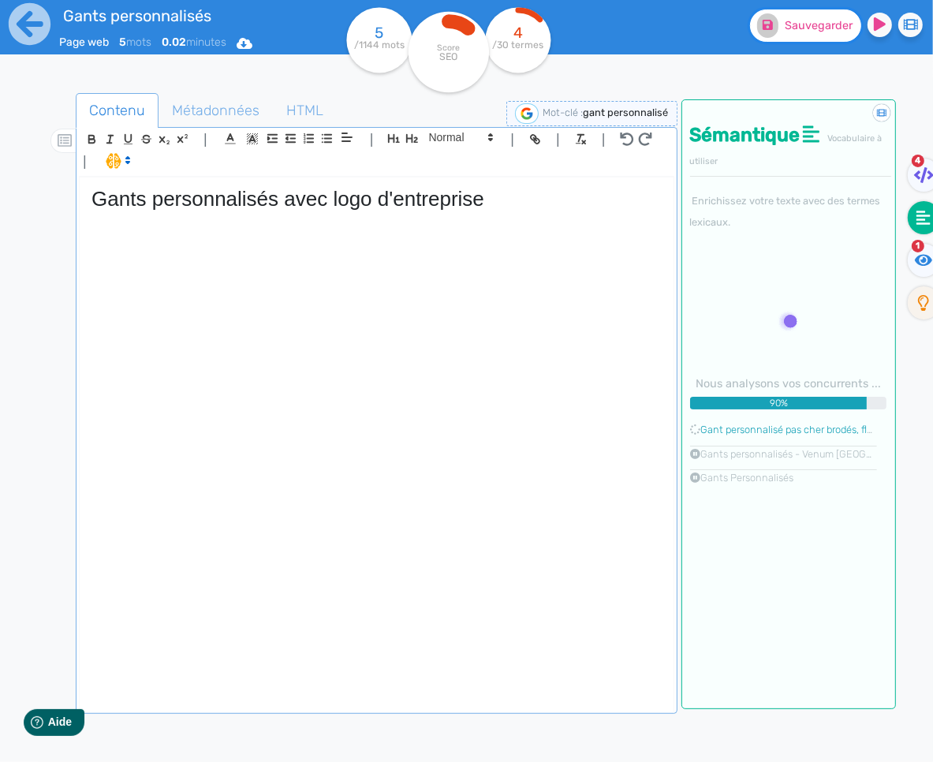
click at [818, 32] on span "Sauvegarder" at bounding box center [819, 25] width 68 height 13
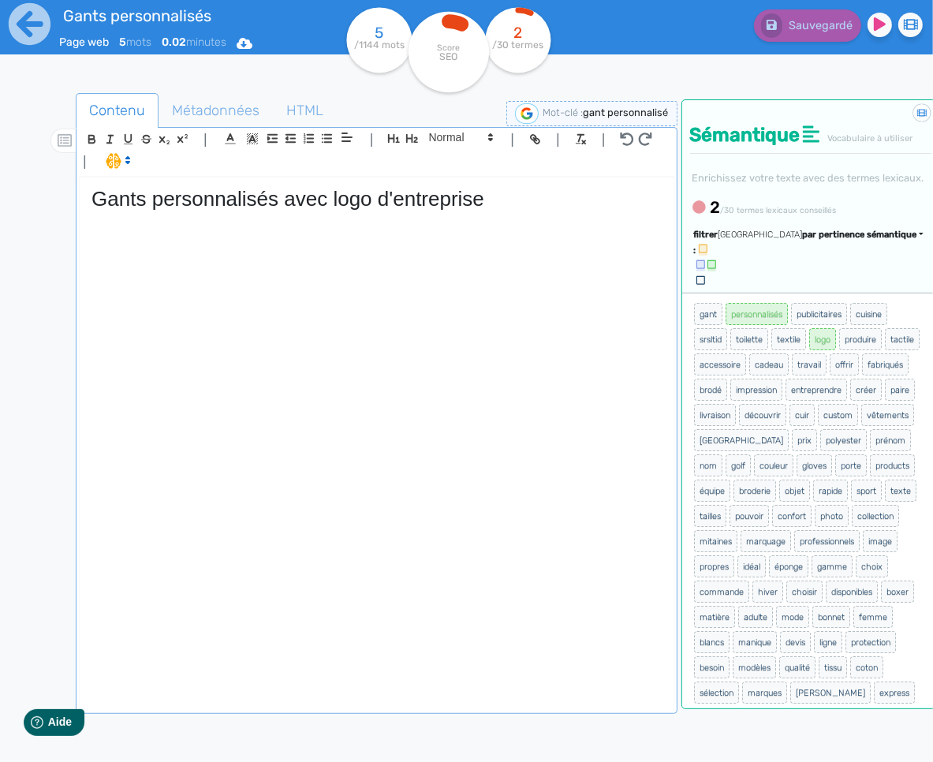
drag, startPoint x: 858, startPoint y: 275, endPoint x: 847, endPoint y: 302, distance: 29.0
click at [858, 240] on span "par pertinence sémantique" at bounding box center [860, 235] width 114 height 10
click at [831, 293] on link "par fréquence" at bounding box center [785, 281] width 133 height 21
